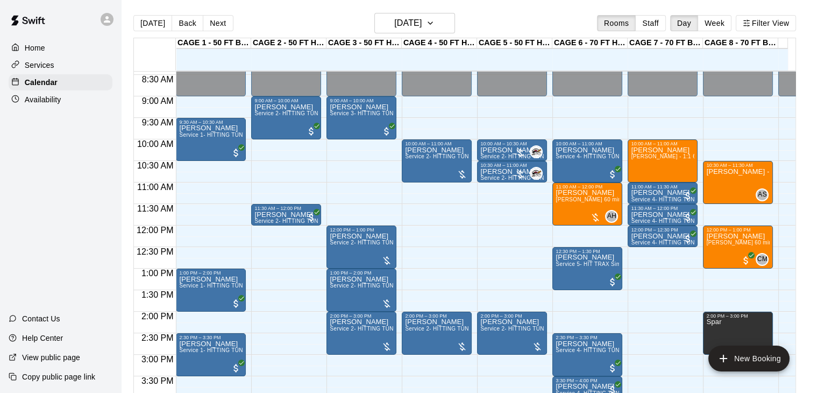
scroll to position [361, 0]
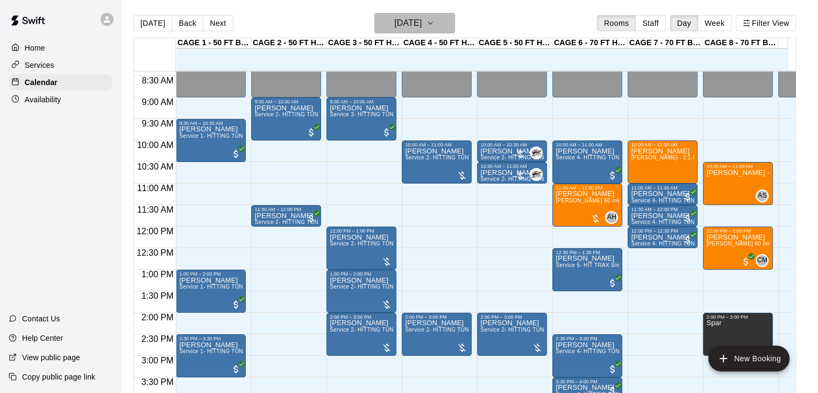
click at [432, 24] on icon "button" at bounding box center [430, 23] width 4 height 2
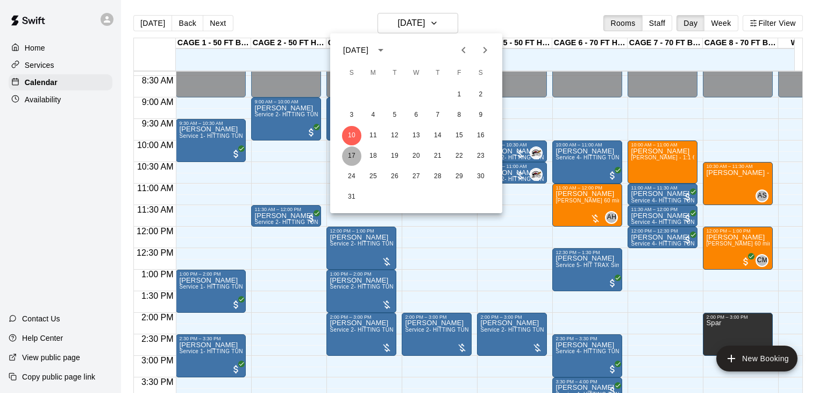
click at [357, 156] on button "17" at bounding box center [351, 155] width 19 height 19
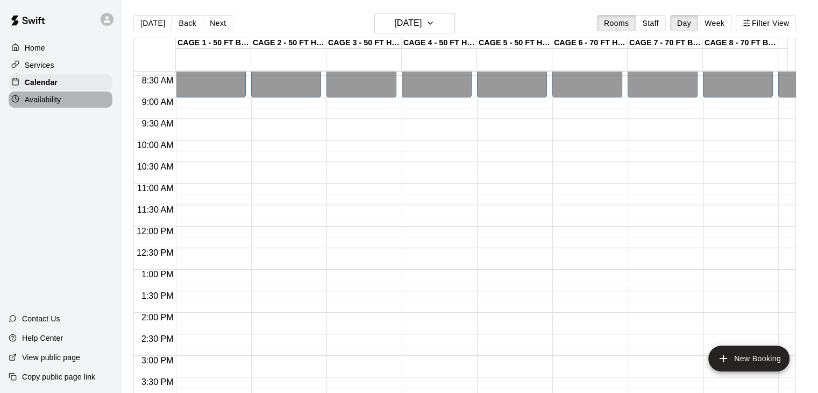
click at [39, 102] on p "Availability" at bounding box center [43, 99] width 37 height 11
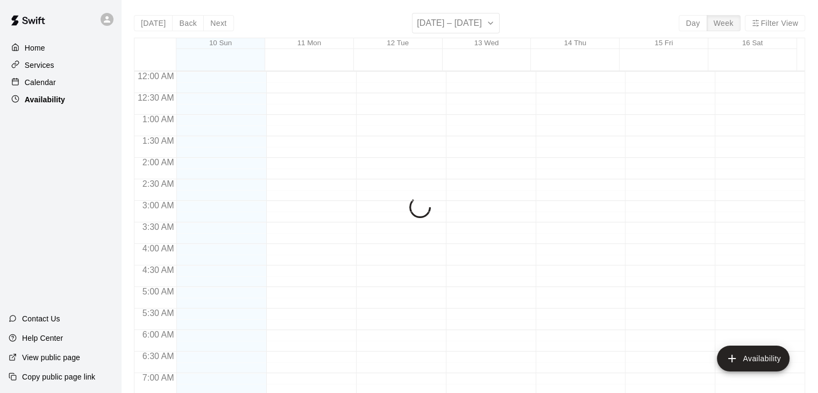
scroll to position [342, 0]
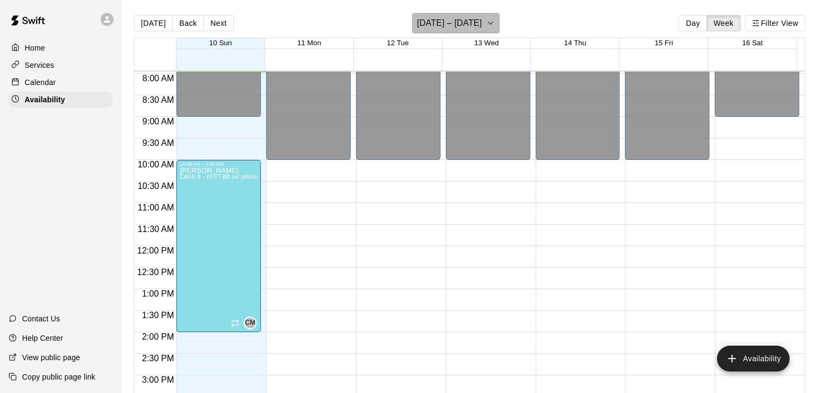
click at [486, 20] on icon "button" at bounding box center [490, 23] width 9 height 13
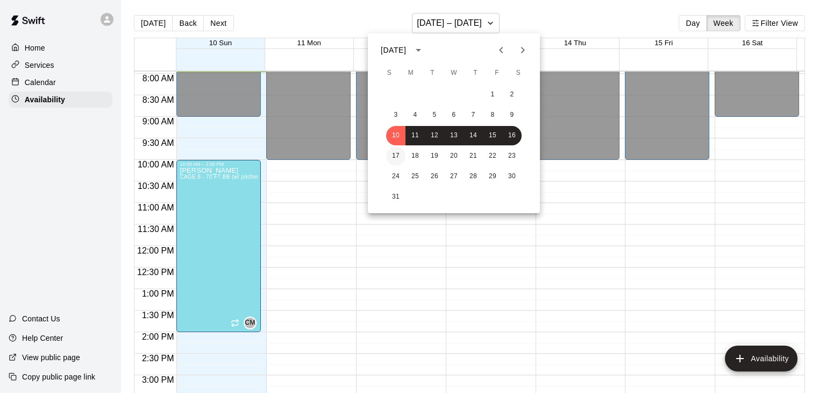
click at [400, 156] on button "17" at bounding box center [395, 155] width 19 height 19
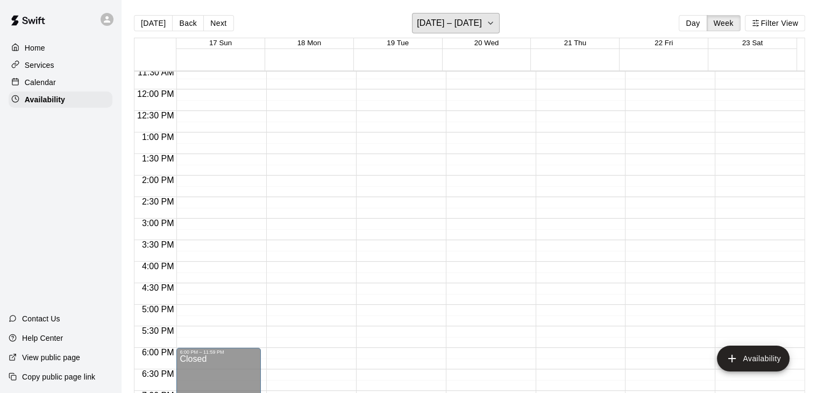
scroll to position [333, 0]
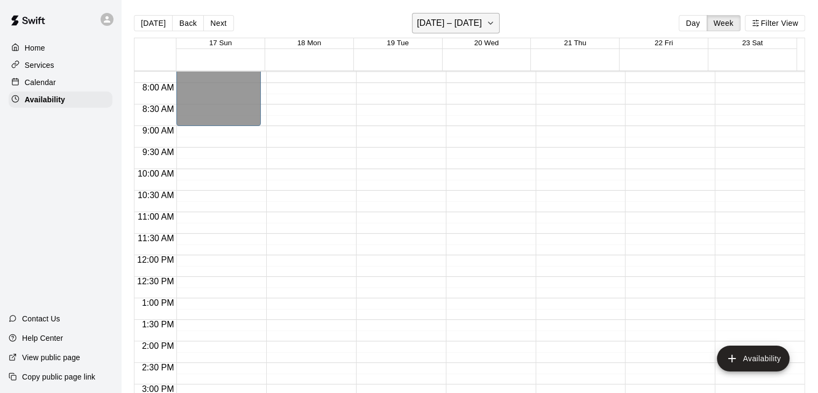
click at [488, 22] on icon "button" at bounding box center [490, 23] width 4 height 2
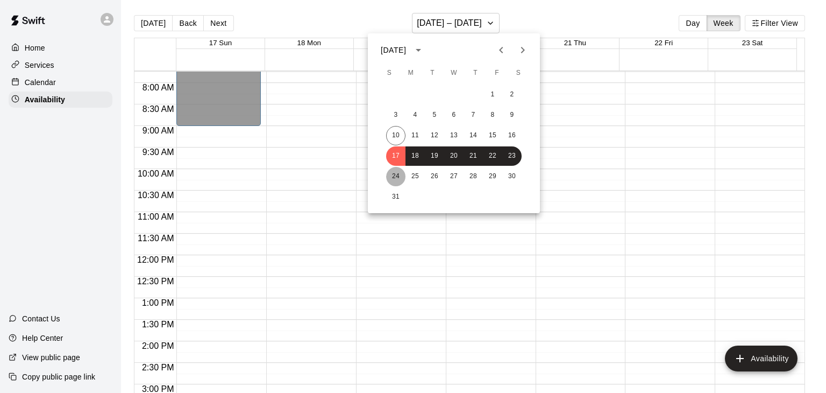
click at [398, 179] on button "24" at bounding box center [395, 176] width 19 height 19
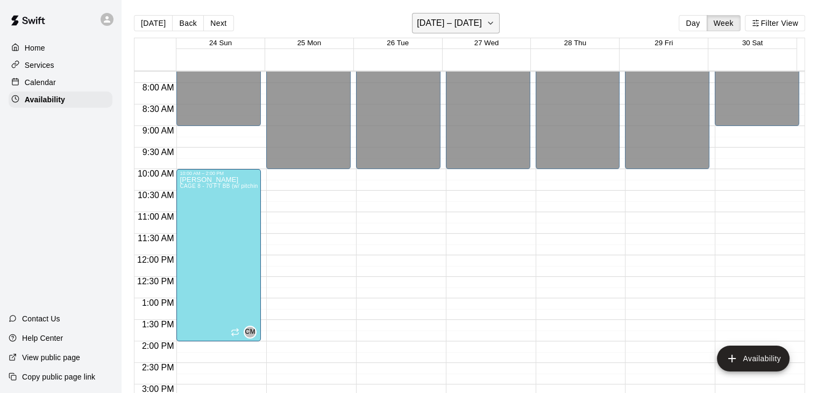
click at [488, 27] on icon "button" at bounding box center [490, 23] width 9 height 13
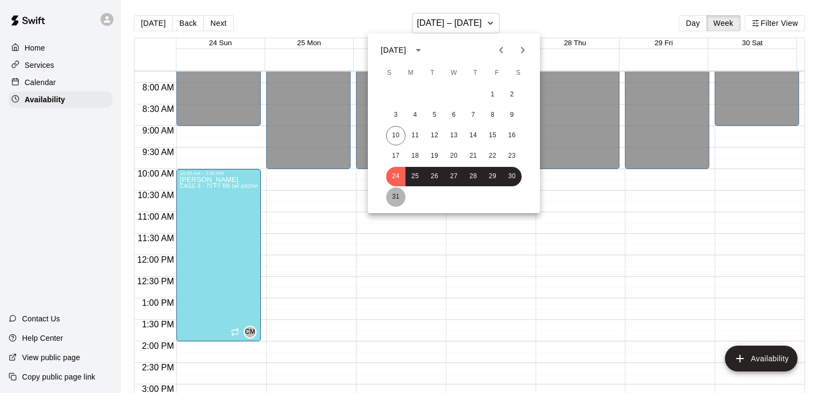
click at [394, 198] on button "31" at bounding box center [395, 196] width 19 height 19
